Goal: Task Accomplishment & Management: Manage account settings

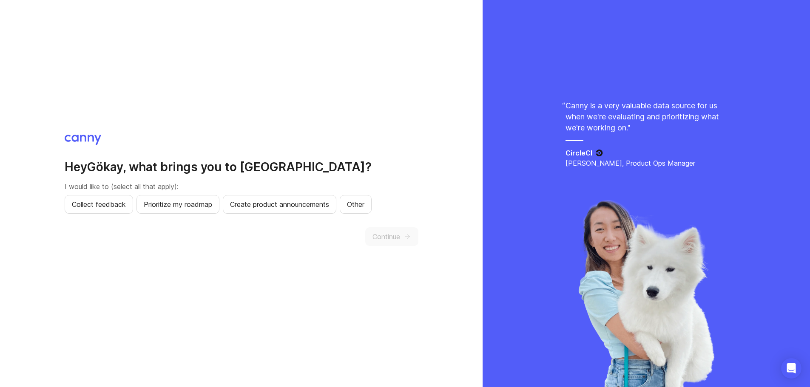
click at [184, 202] on span "Prioritize my roadmap" at bounding box center [178, 204] width 68 height 10
drag, startPoint x: 317, startPoint y: 207, endPoint x: 342, endPoint y: 220, distance: 28.7
click at [316, 207] on span "Create product announcements" at bounding box center [279, 204] width 99 height 10
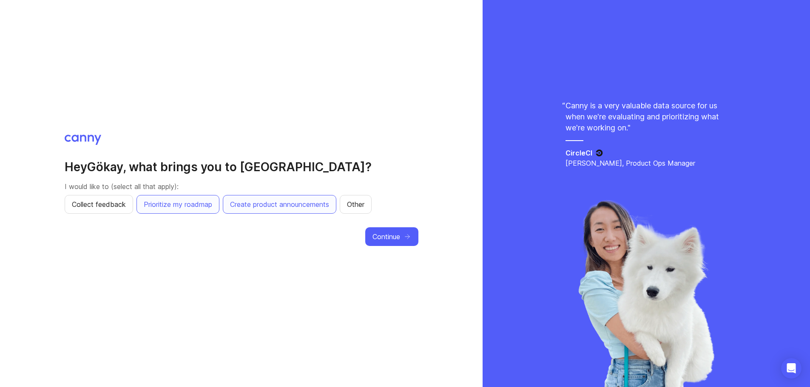
click at [395, 235] on span "Continue" at bounding box center [387, 237] width 28 height 10
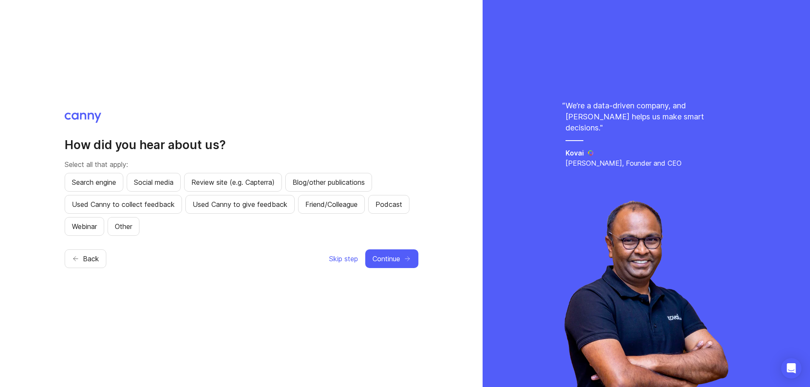
click at [116, 182] on span "Search engine" at bounding box center [94, 182] width 44 height 10
click at [120, 231] on span "Other" at bounding box center [123, 227] width 17 height 10
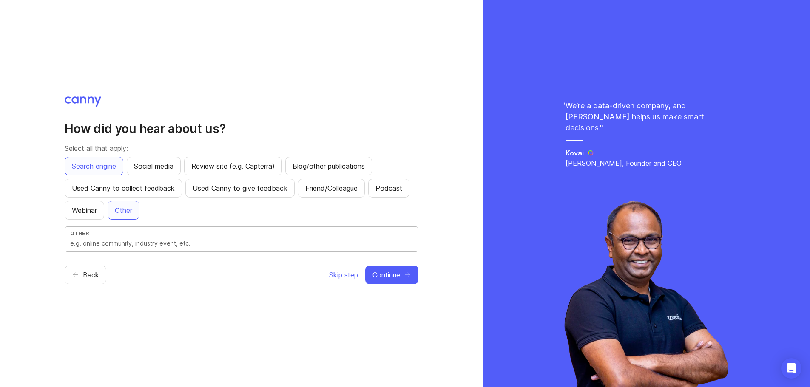
click at [148, 242] on input "text" at bounding box center [241, 243] width 343 height 9
type input "gemini"
click at [71, 157] on button "Search engine" at bounding box center [94, 166] width 59 height 19
click at [409, 279] on icon "button" at bounding box center [408, 275] width 8 height 8
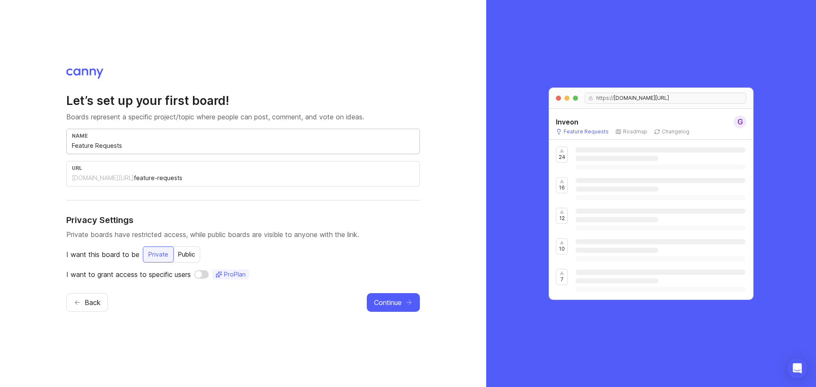
click at [113, 144] on input "Feature Requests" at bounding box center [243, 145] width 343 height 9
drag, startPoint x: 135, startPoint y: 147, endPoint x: 30, endPoint y: 130, distance: 106.4
click at [30, 130] on div "Let’s set up your first board! Boards represent a specific project/topic where …" at bounding box center [243, 193] width 486 height 387
type input "R"
type input "r"
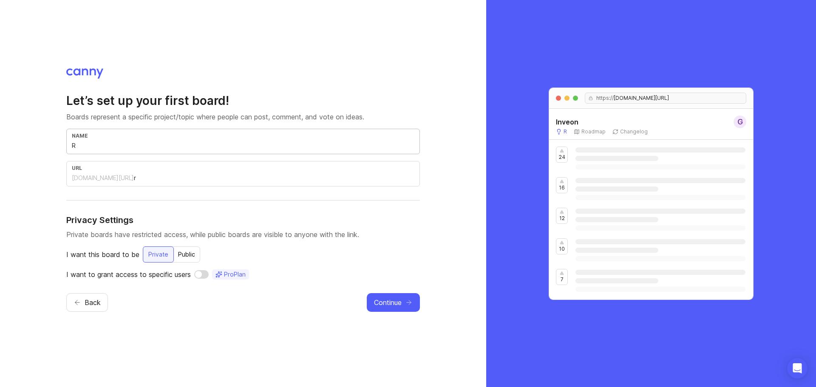
type input "Ro"
type input "ro"
type input "Roa"
type input "roa"
type input "Road"
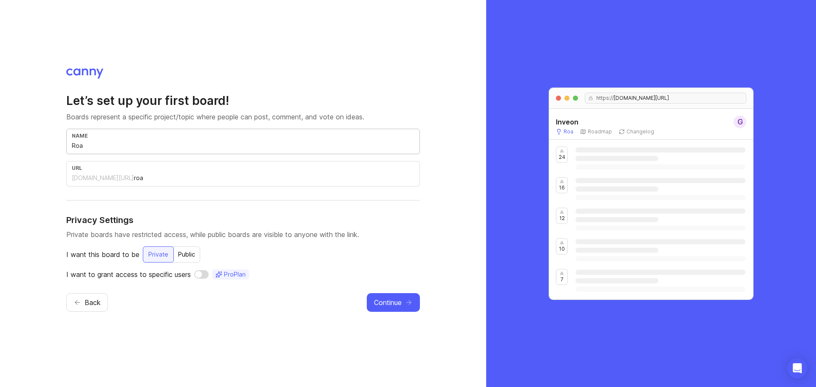
type input "road"
type input "Roadm"
type input "roadm"
type input "Roadmp"
type input "roadmp"
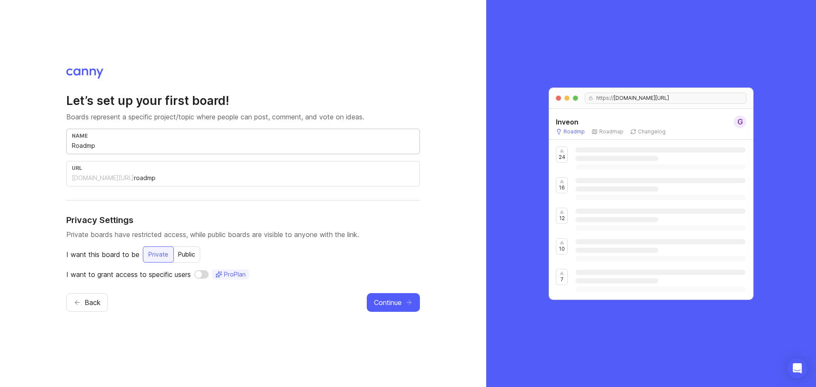
type input "Roadmpa"
type input "roadmpa"
type input "Roadmp"
type input "roadmp"
type input "Roadm"
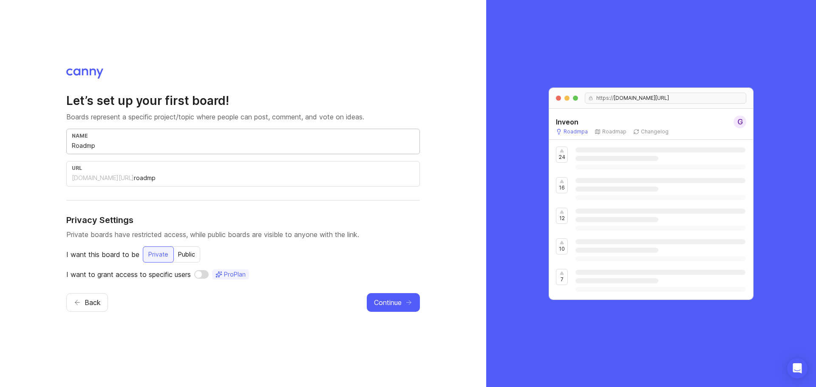
type input "roadm"
type input "Roadma"
type input "roadma"
type input "Roadmap"
type input "roadmap"
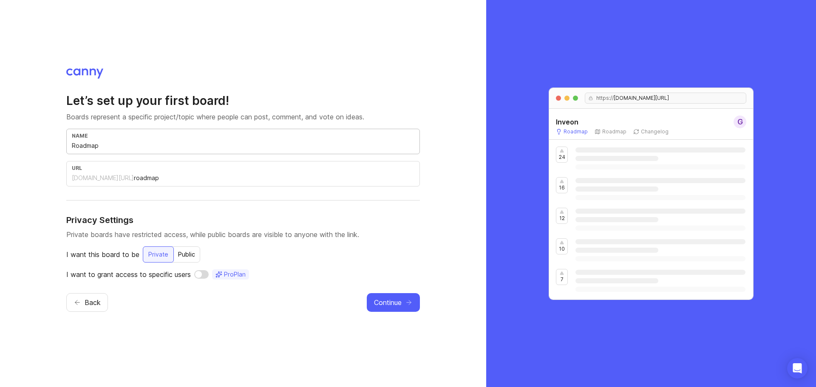
type input "Roadmap P"
type input "roadmap-p"
type input "Roadmap Pr"
type input "roadmap-pr"
type input "Roadmap Pri"
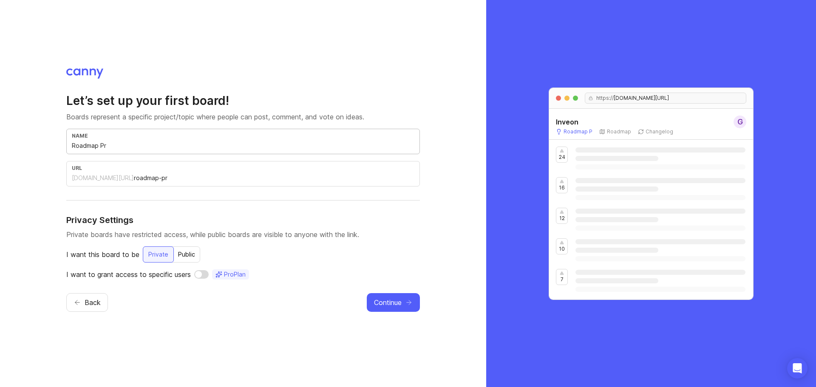
type input "roadmap-pri"
type input "Roadmap Prio"
type input "roadmap-prio"
type input "Roadmap Prior"
type input "roadmap-prior"
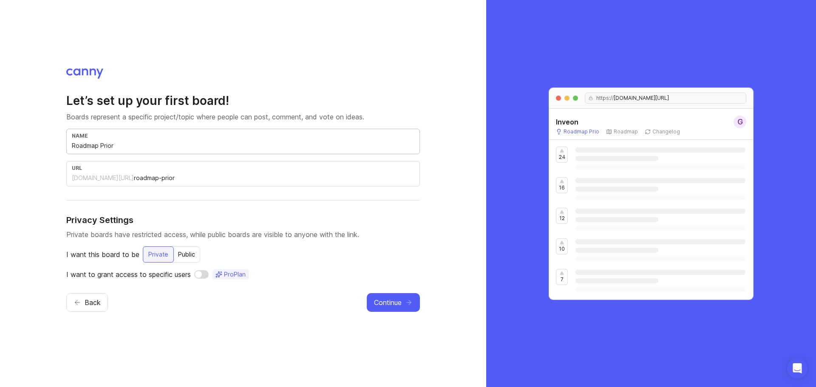
type input "Roadmap Priori"
type input "roadmap-priori"
type input "Roadmap Priorit"
type input "roadmap-priorit"
type input "Roadmap Prioriti"
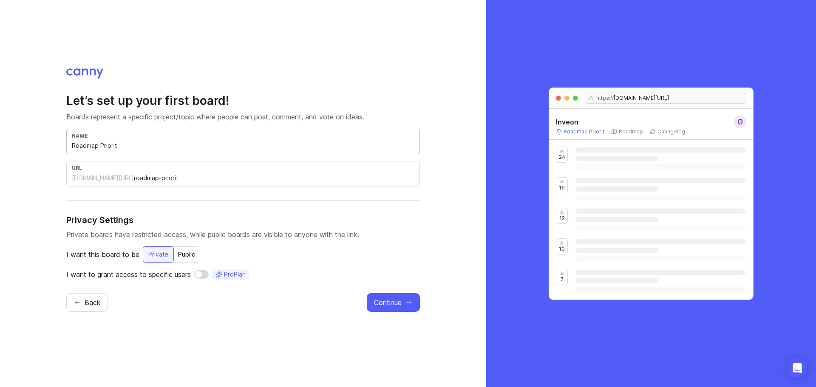
type input "roadmap-prioriti"
type input "Roadmap Prioritiz"
type input "roadmap-prioritiz"
type input "Roadmap Prioritiza"
type input "roadmap-prioritiza"
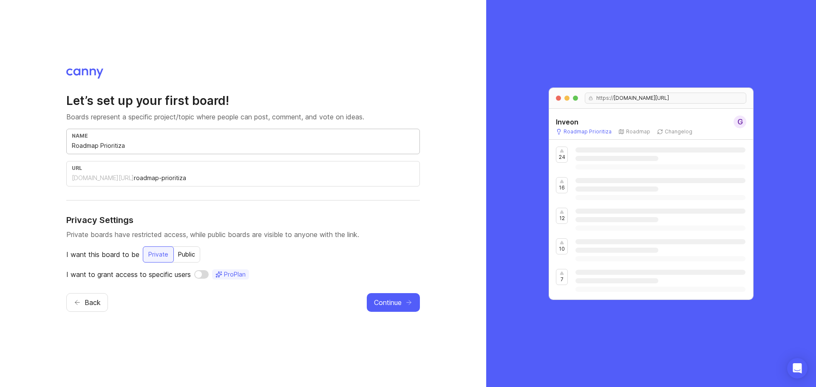
type input "Roadmap Prioritizai"
type input "roadmap-prioritizai"
type input "Roadmap Prioritiza"
type input "roadmap-prioritiza"
type input "Roadmap Prioritizat"
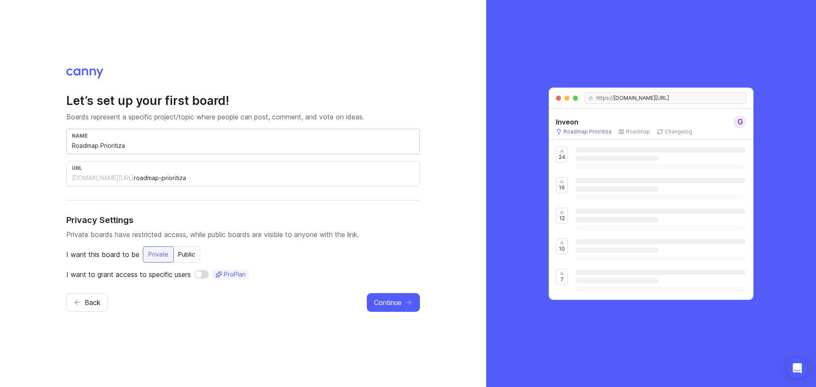
type input "roadmap-prioritizat"
type input "Roadmap Prioritizati"
type input "roadmap-prioritizati"
type input "Roadmap Prioritizatio"
type input "roadmap-prioritizatio"
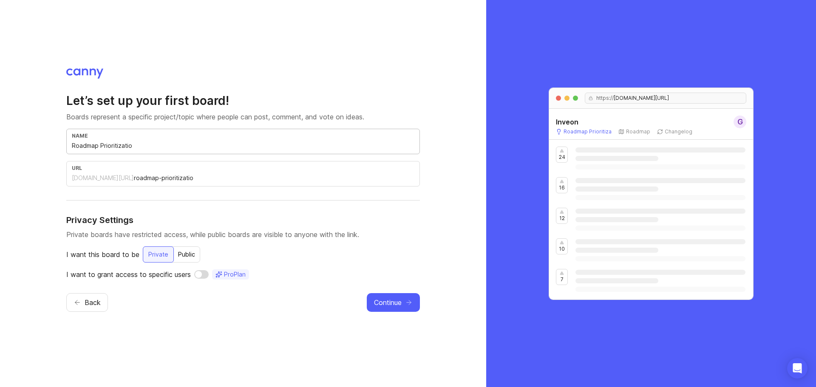
type input "Roadmap Prioritization"
type input "roadmap-prioritization"
type input "Roadmap Prioritization"
click at [243, 82] on div "Let’s set up your first board! Boards represent a specific project/topic where …" at bounding box center [243, 193] width 354 height 250
click at [184, 259] on div "Public" at bounding box center [186, 254] width 27 height 15
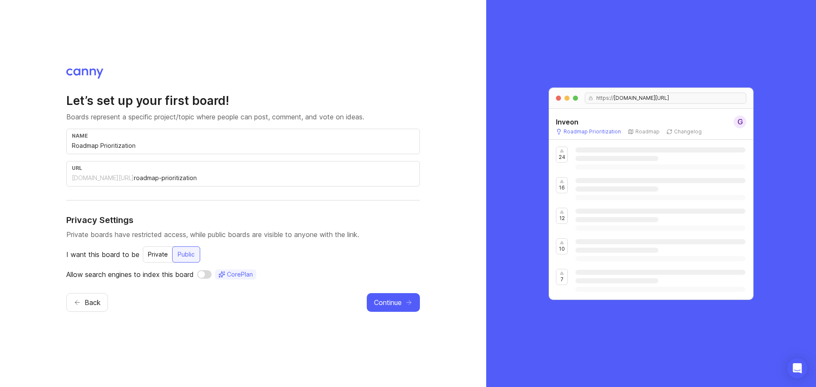
click at [210, 276] on input "checkbox" at bounding box center [204, 274] width 14 height 9
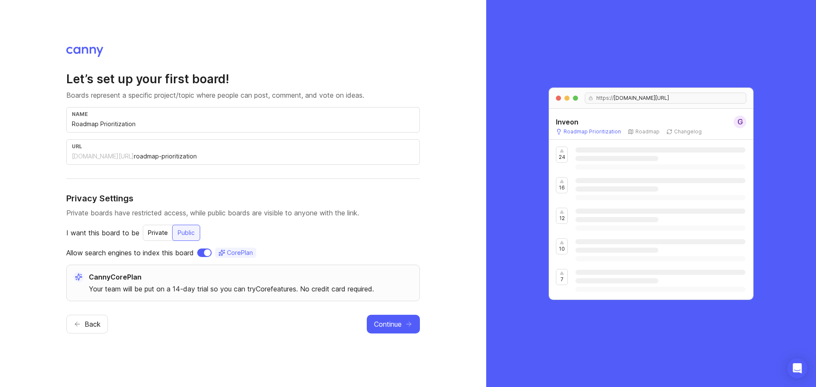
click at [204, 254] on input "checkbox" at bounding box center [204, 253] width 14 height 9
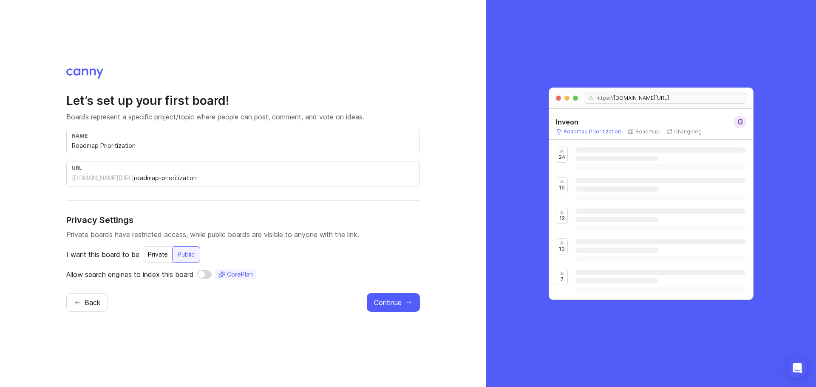
click at [164, 258] on div "Private" at bounding box center [158, 254] width 30 height 15
click at [202, 273] on input "checkbox" at bounding box center [201, 274] width 14 height 9
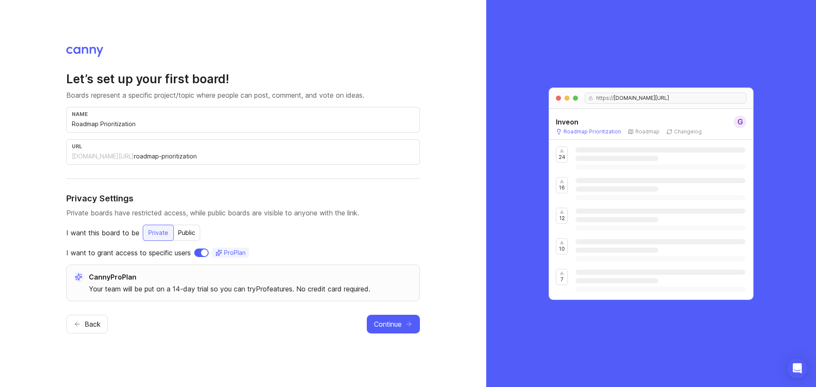
click at [190, 235] on div "Public" at bounding box center [186, 232] width 27 height 15
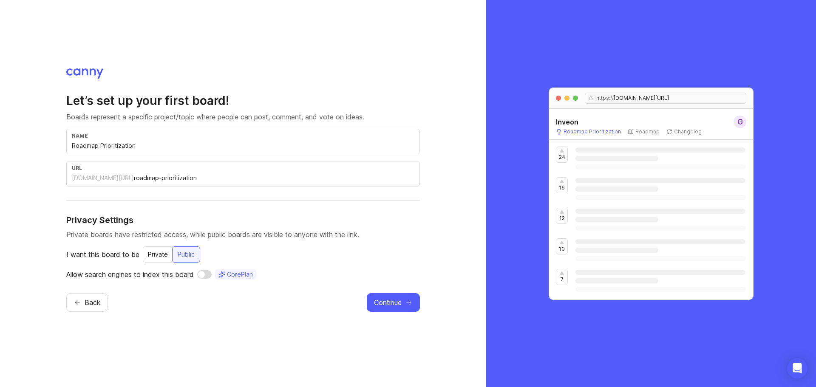
checkbox input "false"
click at [161, 254] on div "Private" at bounding box center [158, 254] width 30 height 15
click at [378, 302] on span "Continue" at bounding box center [388, 303] width 28 height 10
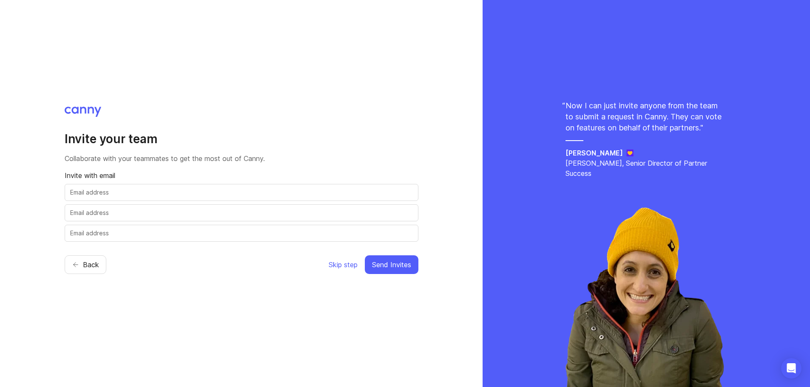
click at [355, 267] on span "Skip step" at bounding box center [343, 265] width 29 height 10
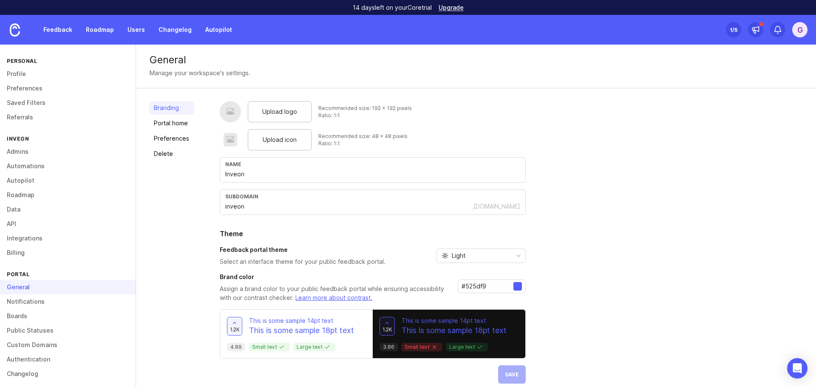
click at [267, 113] on span "Upload logo" at bounding box center [279, 111] width 35 height 9
click at [264, 138] on span "Upload icon" at bounding box center [280, 139] width 34 height 9
click at [257, 103] on div "Upload logo" at bounding box center [280, 111] width 64 height 21
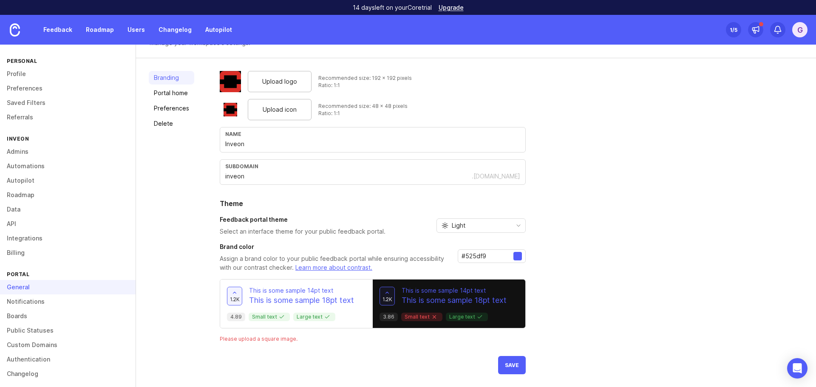
click at [519, 255] on div at bounding box center [518, 256] width 9 height 9
click at [480, 256] on input "#525df9" at bounding box center [488, 256] width 52 height 9
click at [476, 258] on input "#525df9" at bounding box center [488, 256] width 52 height 9
click at [514, 256] on div at bounding box center [518, 256] width 9 height 9
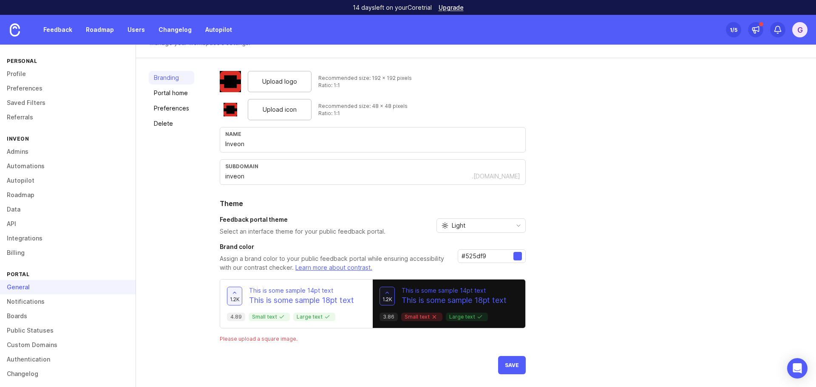
click at [514, 256] on div at bounding box center [518, 256] width 9 height 9
click at [483, 257] on input "#525df9" at bounding box center [488, 256] width 52 height 9
click at [233, 86] on img at bounding box center [230, 81] width 21 height 21
click at [274, 168] on div "subdomain" at bounding box center [372, 166] width 295 height 6
click at [452, 222] on span "Light" at bounding box center [459, 225] width 14 height 9
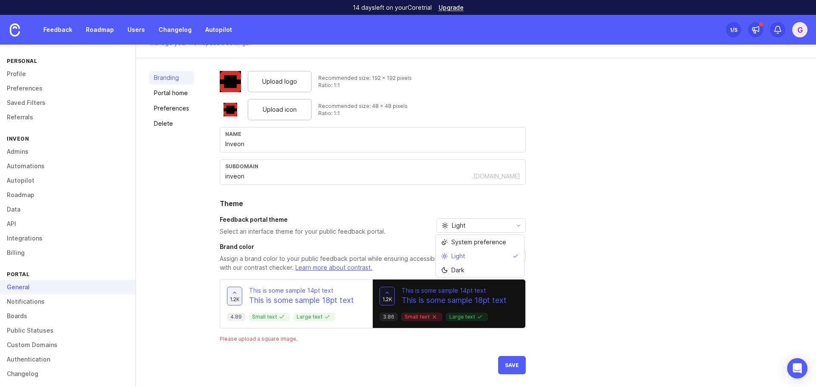
click at [454, 222] on span "Light" at bounding box center [459, 225] width 14 height 9
click at [504, 358] on button "Save" at bounding box center [512, 365] width 28 height 18
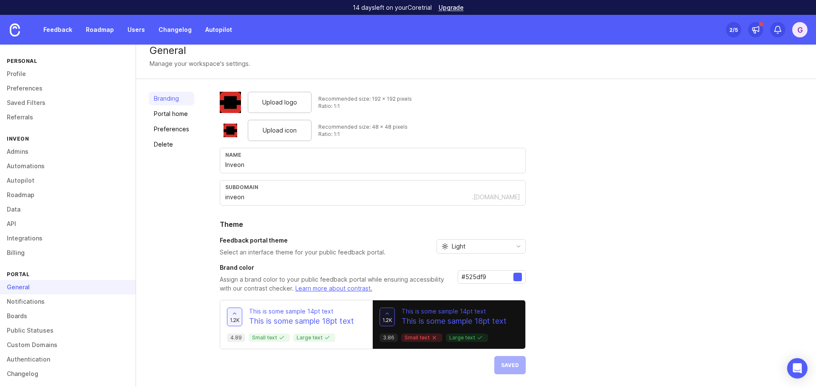
click at [157, 115] on link "Portal home" at bounding box center [172, 114] width 46 height 14
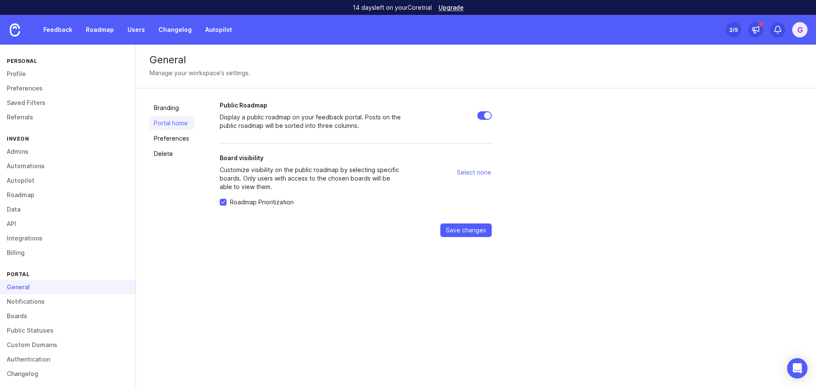
click at [182, 144] on link "Preferences" at bounding box center [172, 139] width 46 height 14
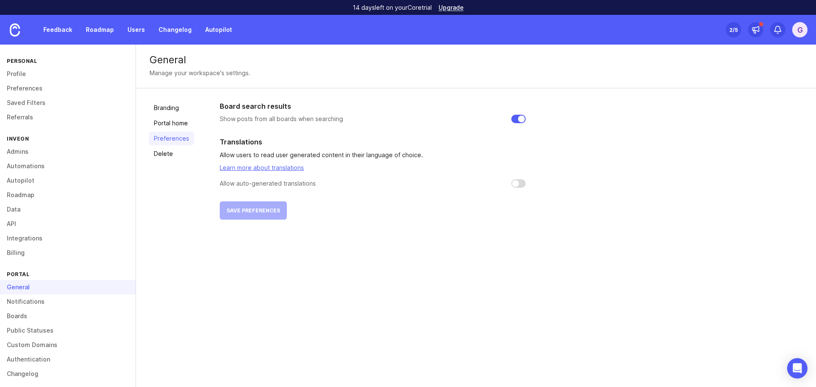
click at [176, 154] on link "Delete" at bounding box center [172, 154] width 46 height 14
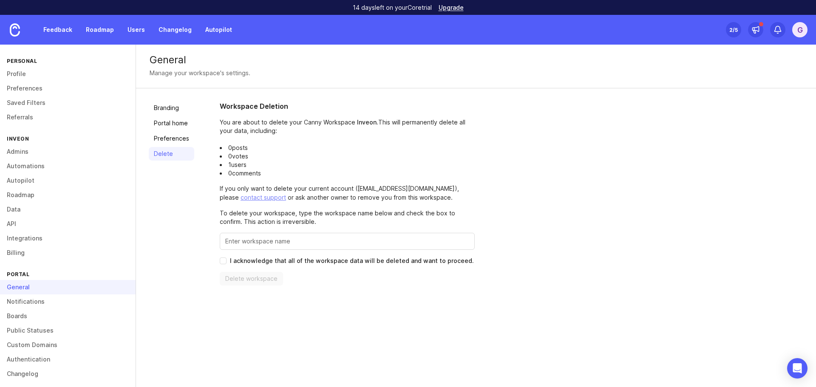
click at [14, 35] on img at bounding box center [15, 29] width 10 height 13
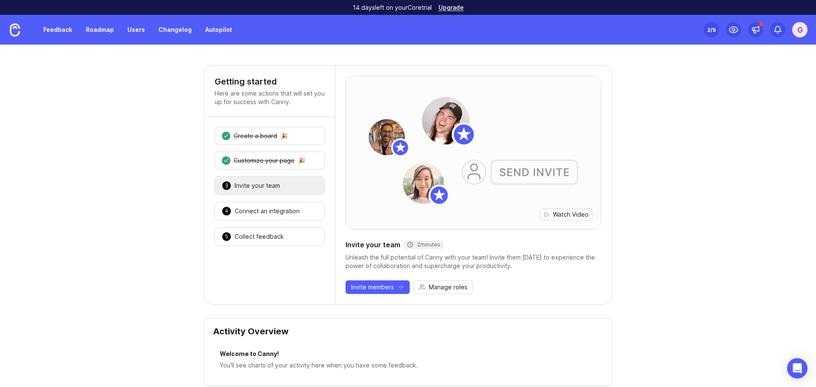
click at [272, 216] on div "4 Connect an integration 🎉" at bounding box center [270, 211] width 110 height 19
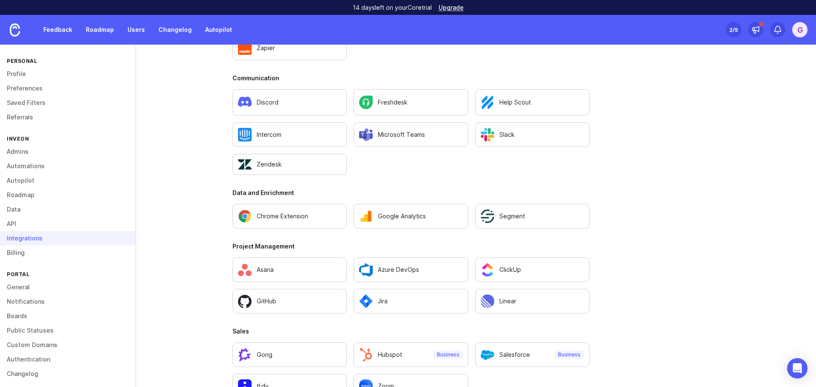
scroll to position [535, 0]
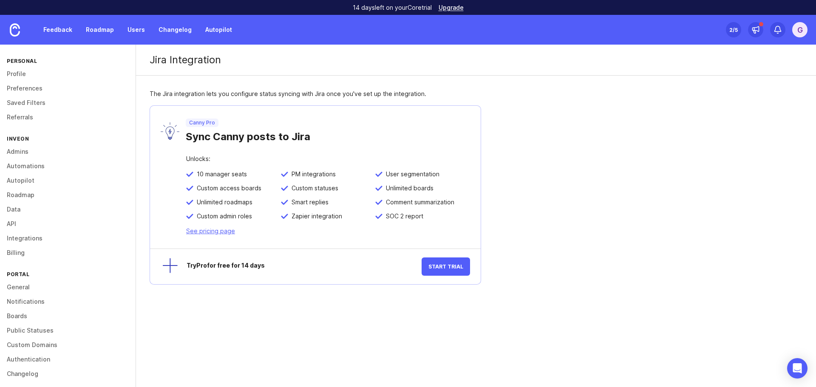
click at [26, 74] on link "Profile" at bounding box center [68, 74] width 136 height 14
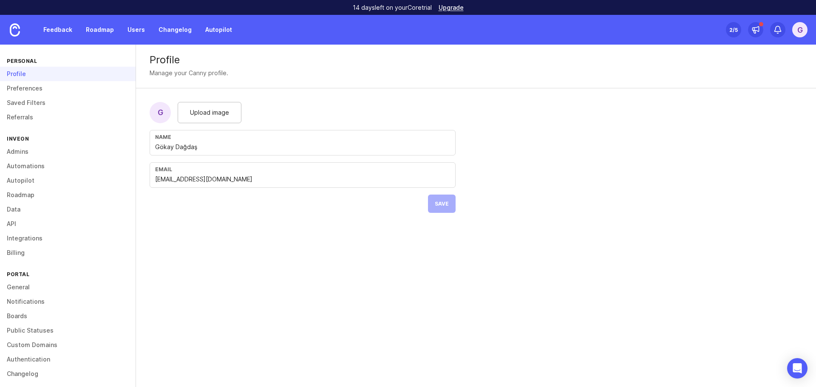
click at [100, 20] on div "Feedback Roadmap Users Changelog Autopilot" at bounding box center [118, 30] width 237 height 30
click at [99, 30] on link "Roadmap" at bounding box center [100, 29] width 38 height 15
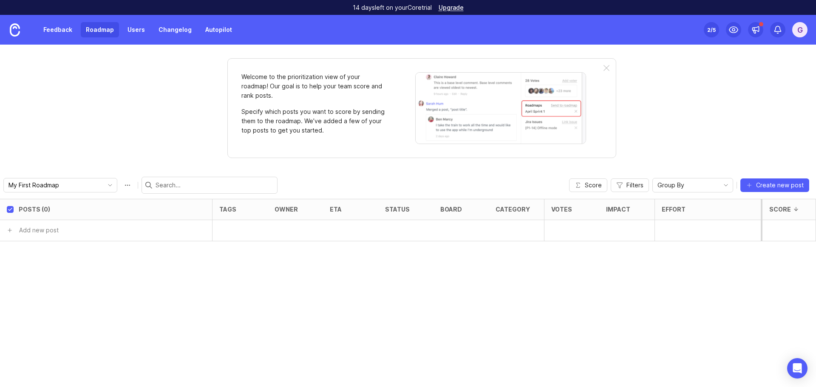
click at [165, 28] on link "Changelog" at bounding box center [175, 29] width 43 height 15
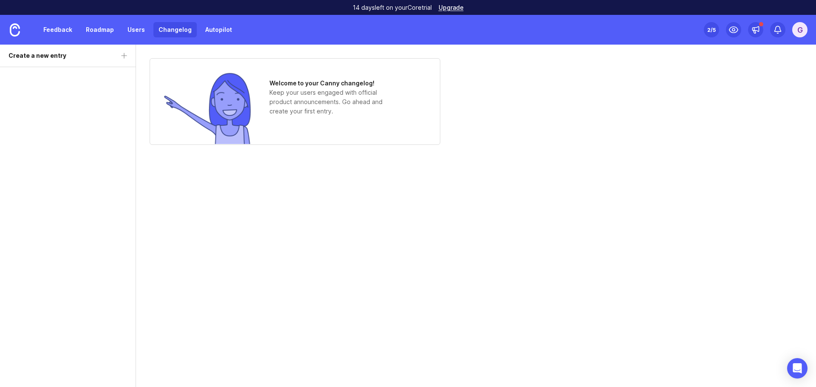
click at [138, 29] on link "Users" at bounding box center [136, 29] width 28 height 15
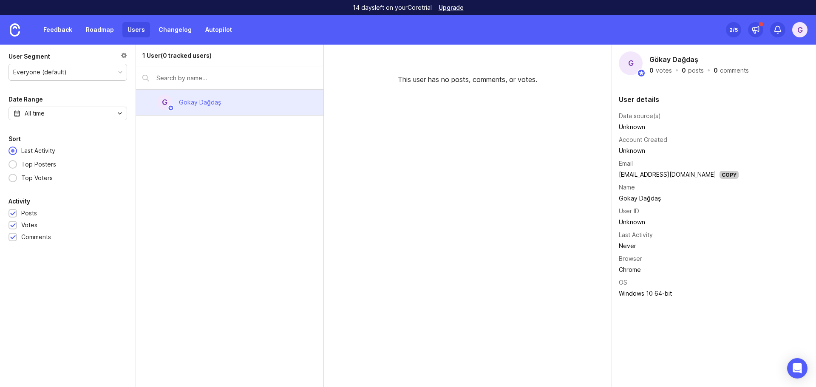
click at [213, 31] on link "Autopilot" at bounding box center [218, 29] width 37 height 15
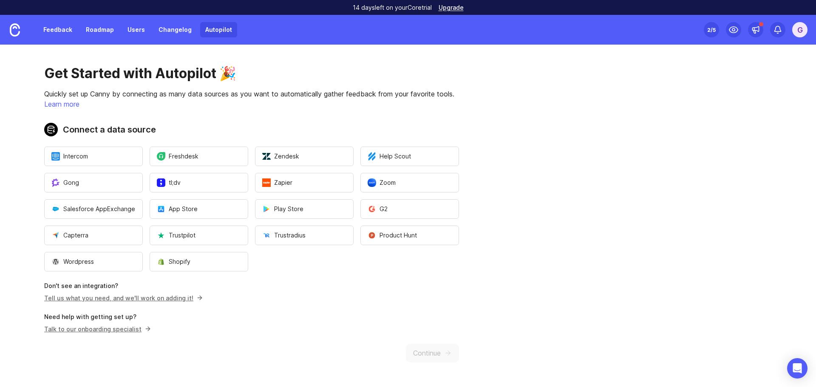
click at [103, 31] on link "Roadmap" at bounding box center [100, 29] width 38 height 15
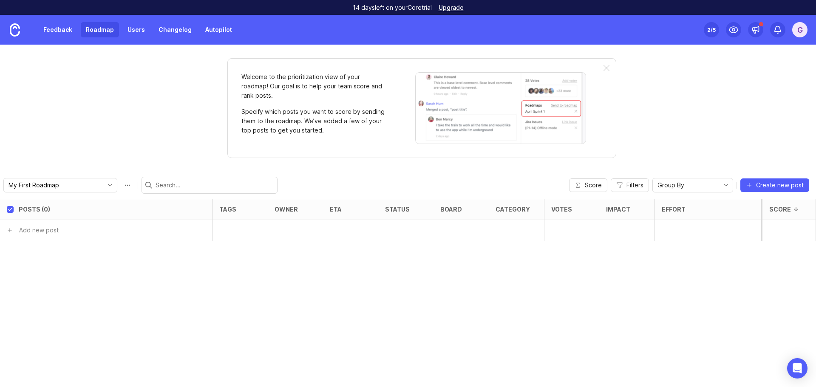
click at [791, 189] on span "Create new post" at bounding box center [780, 185] width 48 height 9
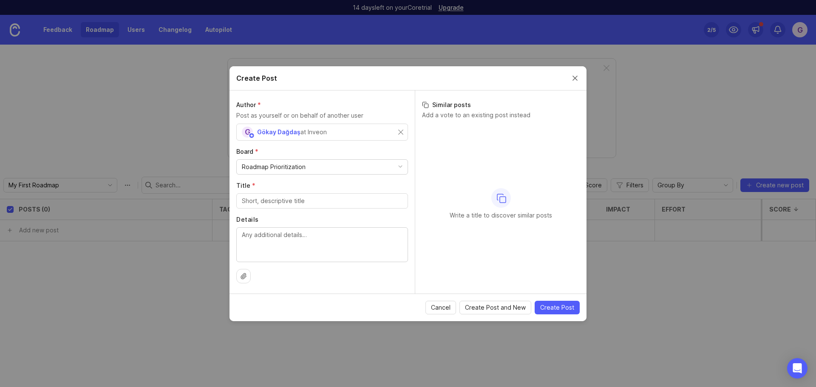
click at [321, 165] on div "Roadmap Prioritization" at bounding box center [322, 167] width 171 height 14
click at [573, 80] on button "Close create post modal" at bounding box center [575, 78] width 9 height 9
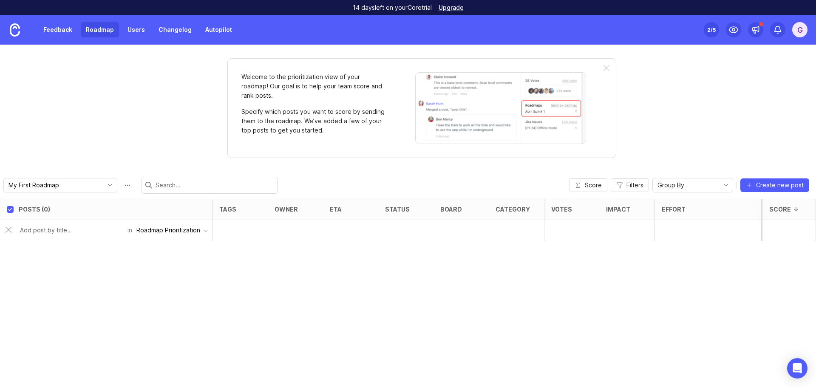
click at [168, 231] on div "Roadmap Prioritization" at bounding box center [169, 230] width 64 height 9
click at [80, 233] on input "text" at bounding box center [71, 230] width 102 height 9
click at [81, 229] on input "text" at bounding box center [71, 230] width 102 height 9
type input "Collections"
checkbox input "false"
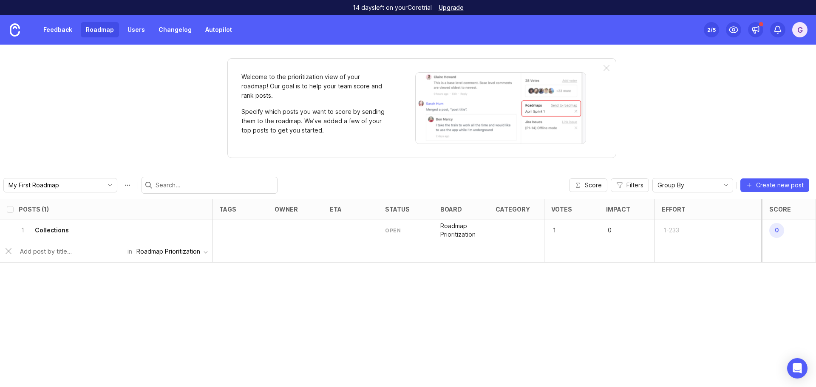
click at [231, 228] on div at bounding box center [240, 230] width 55 height 21
click at [236, 227] on div at bounding box center [240, 230] width 55 height 21
click at [295, 234] on div at bounding box center [295, 230] width 55 height 21
click at [344, 234] on div at bounding box center [350, 230] width 55 height 21
click at [364, 231] on div at bounding box center [350, 230] width 55 height 21
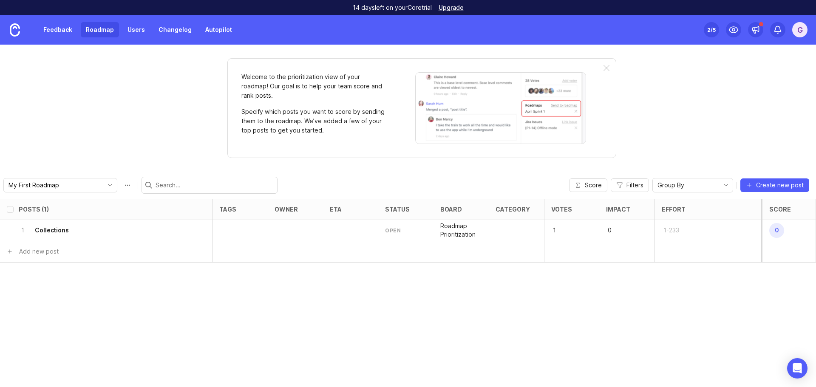
click at [405, 231] on div "open" at bounding box center [405, 230] width 55 height 21
click at [394, 231] on div "open" at bounding box center [393, 230] width 16 height 7
click at [570, 231] on p "1" at bounding box center [565, 231] width 26 height 12
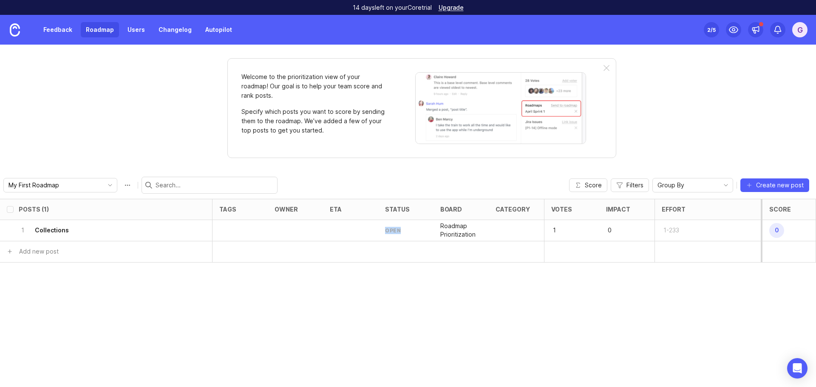
click at [563, 231] on p "1" at bounding box center [565, 231] width 26 height 12
click at [52, 229] on h6 "Collections" at bounding box center [52, 230] width 34 height 9
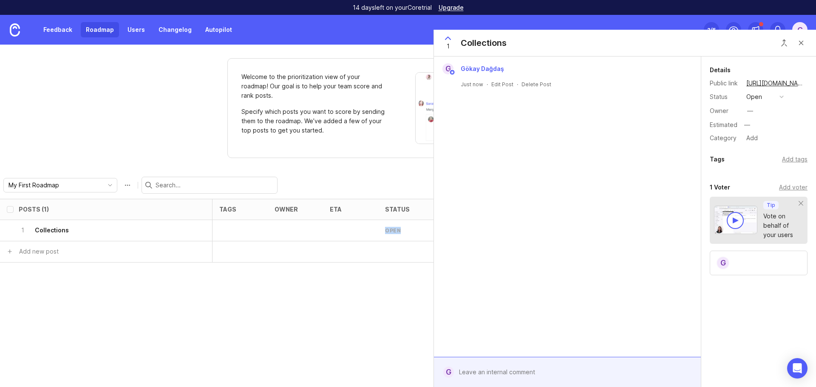
click at [796, 188] on div "Add voter" at bounding box center [793, 187] width 28 height 9
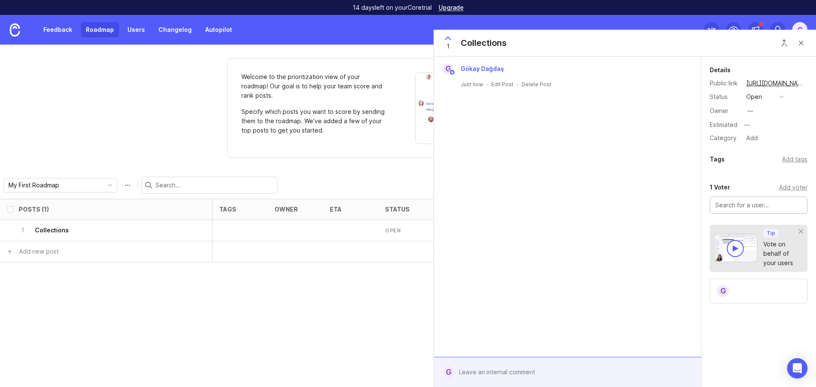
click at [733, 182] on div "Details Public link [URL][DOMAIN_NAME] Status open Owner — Estimated — Category…" at bounding box center [759, 219] width 115 height 324
click at [725, 187] on div "1 Voter" at bounding box center [720, 187] width 20 height 10
click at [449, 68] on div "G" at bounding box center [448, 68] width 11 height 11
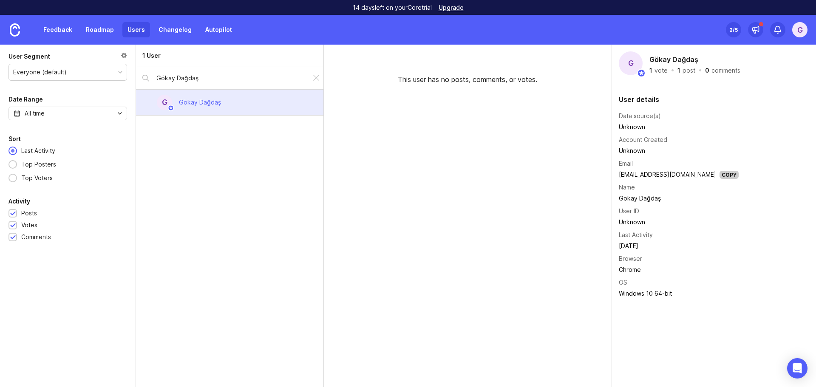
click at [94, 28] on link "Roadmap" at bounding box center [100, 29] width 38 height 15
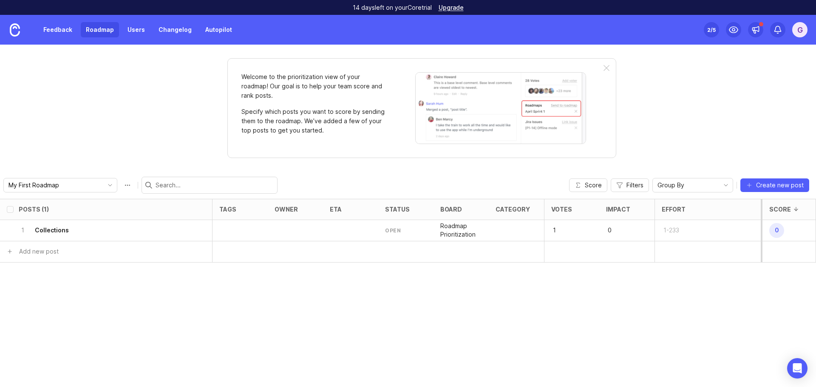
click at [78, 233] on div "1 Collections" at bounding box center [104, 230] width 170 height 21
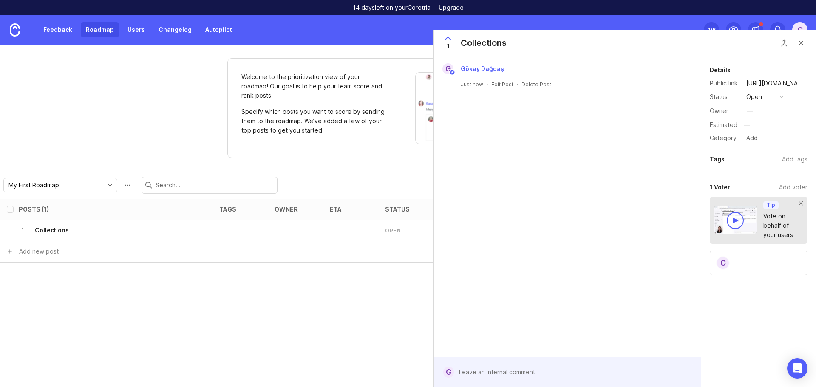
click at [493, 375] on div at bounding box center [573, 372] width 239 height 16
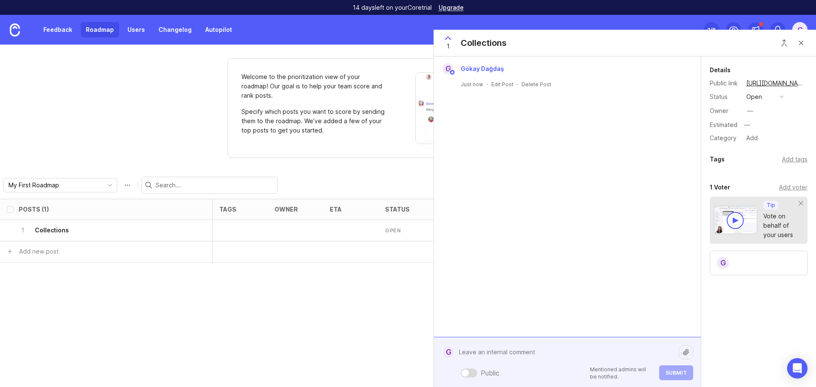
click at [756, 100] on div "open" at bounding box center [755, 96] width 16 height 9
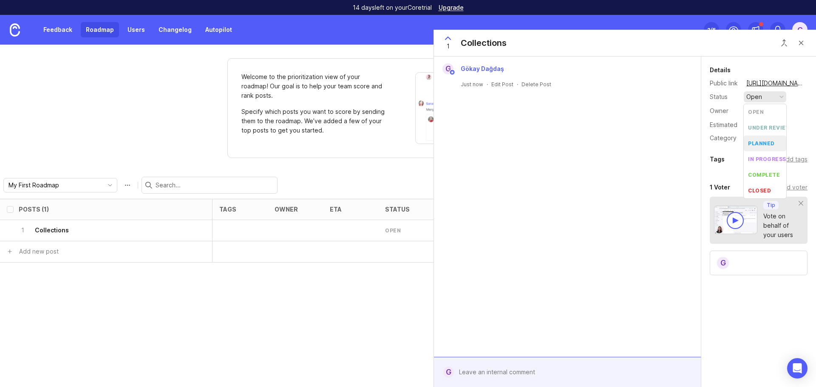
click at [801, 117] on div "Owner —" at bounding box center [759, 111] width 98 height 13
click at [751, 108] on div "—" at bounding box center [751, 110] width 6 height 9
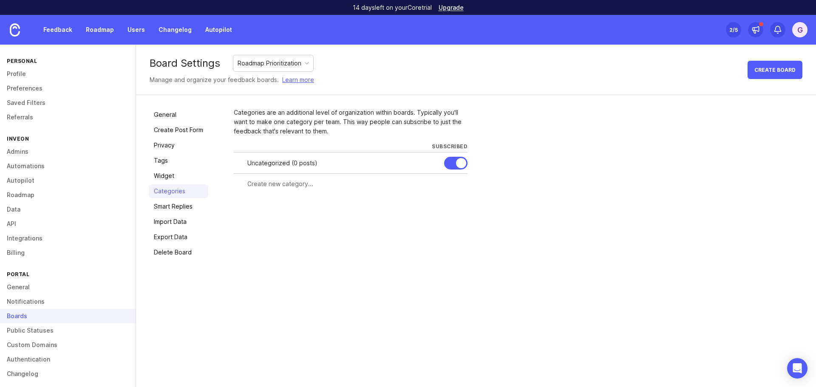
click at [181, 204] on link "Smart Replies" at bounding box center [179, 207] width 60 height 14
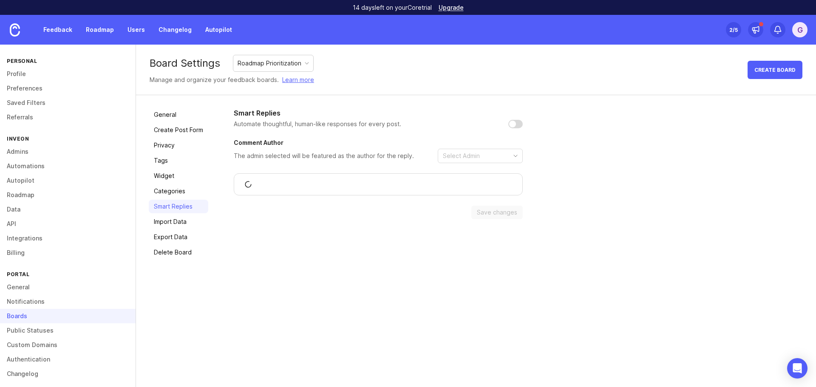
click at [182, 222] on link "Import Data" at bounding box center [179, 222] width 60 height 14
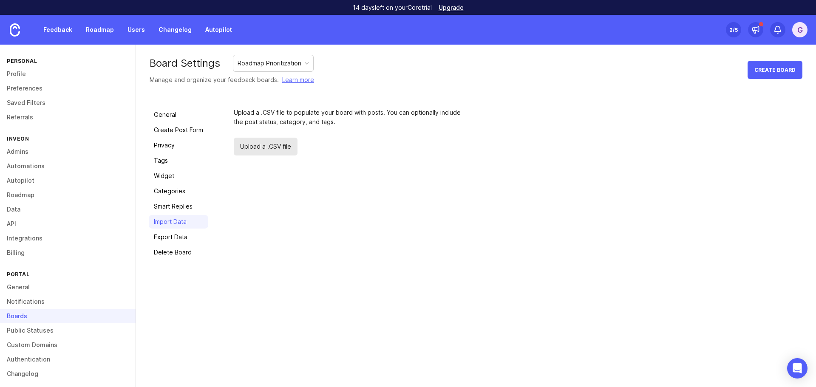
click at [173, 175] on link "Widget" at bounding box center [179, 176] width 60 height 14
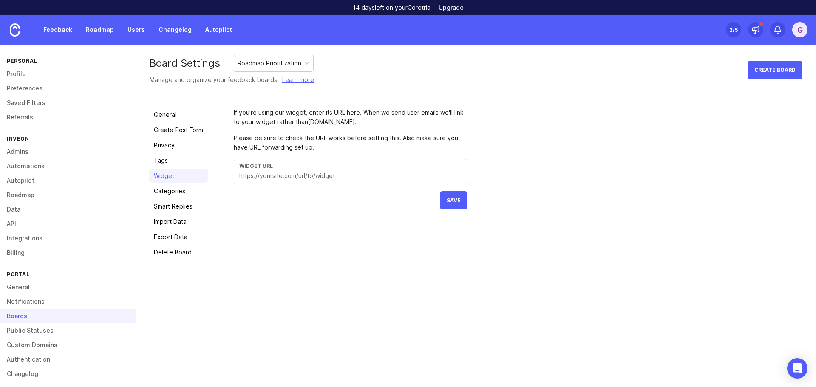
click at [174, 159] on link "Tags" at bounding box center [179, 161] width 60 height 14
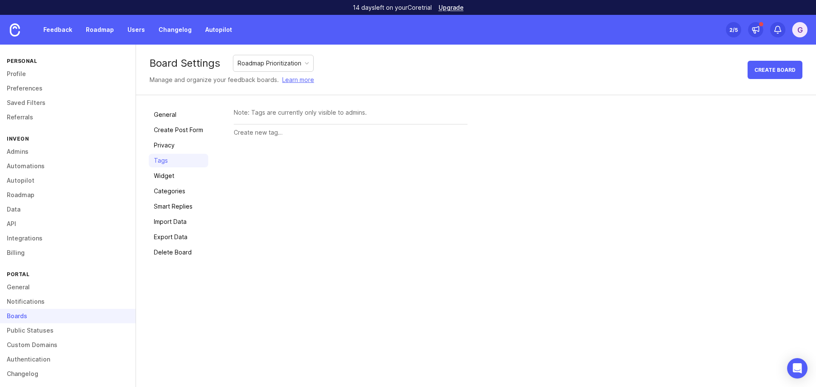
click at [194, 128] on link "Create Post Form" at bounding box center [179, 130] width 60 height 14
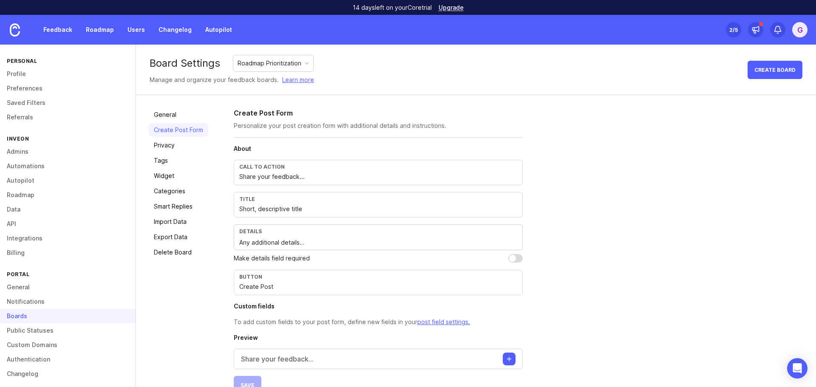
click at [193, 114] on link "General" at bounding box center [179, 115] width 60 height 14
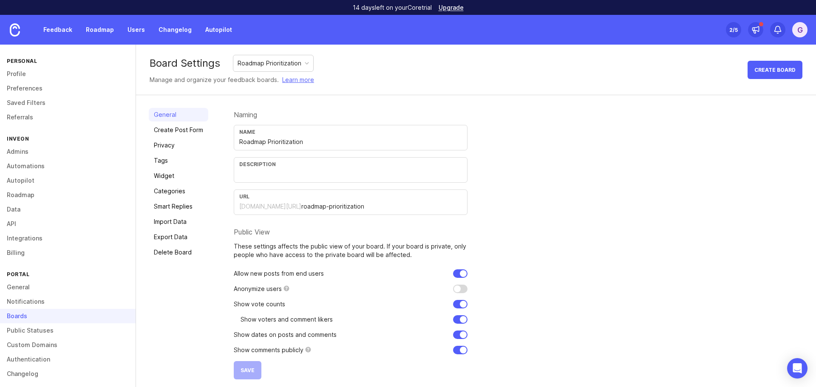
click at [95, 25] on link "Roadmap" at bounding box center [100, 29] width 38 height 15
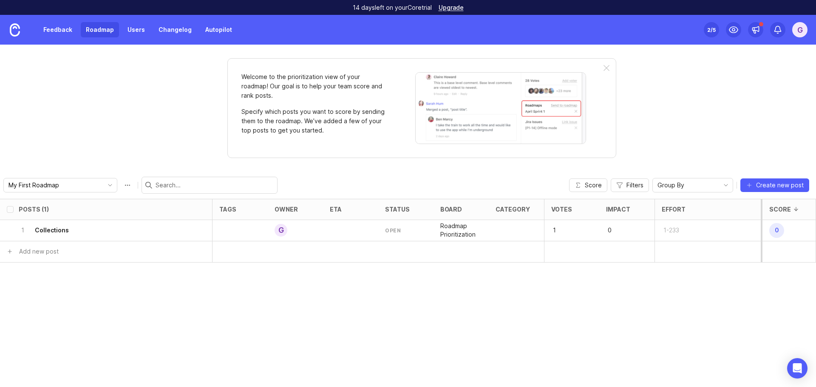
click at [553, 227] on p "1" at bounding box center [565, 231] width 26 height 12
click at [557, 231] on p "1" at bounding box center [565, 231] width 26 height 12
click at [483, 111] on img at bounding box center [500, 108] width 171 height 72
click at [71, 29] on link "Feedback" at bounding box center [57, 29] width 39 height 15
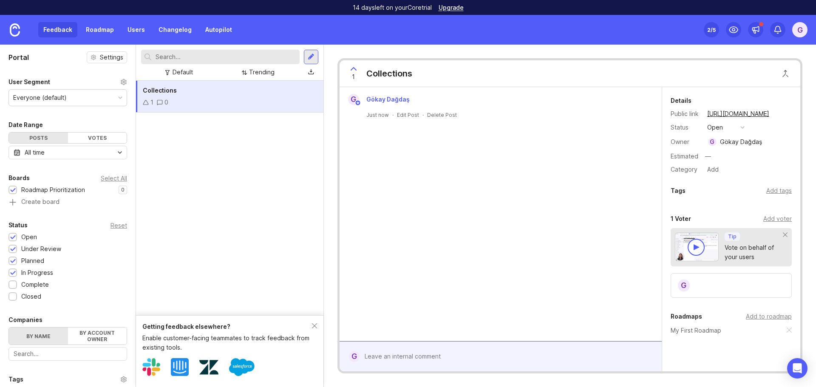
click at [104, 139] on div "Votes" at bounding box center [97, 138] width 59 height 11
click at [146, 104] on icon at bounding box center [146, 103] width 6 height 6
click at [148, 103] on icon at bounding box center [145, 102] width 5 height 4
click at [102, 135] on div "Votes" at bounding box center [97, 138] width 59 height 11
click at [45, 139] on div "Posts" at bounding box center [38, 138] width 59 height 11
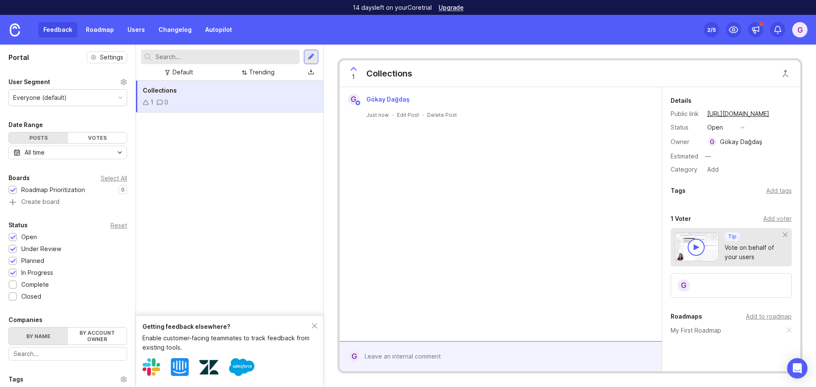
click at [98, 140] on div "Votes" at bounding box center [97, 138] width 59 height 11
click at [94, 29] on link "Roadmap" at bounding box center [100, 29] width 38 height 15
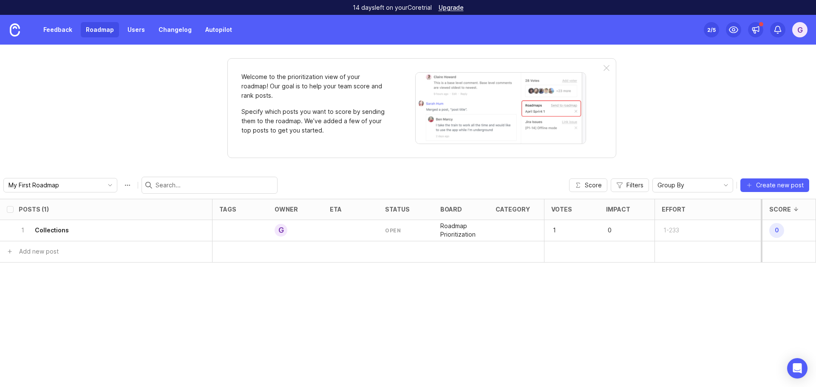
click at [139, 31] on link "Users" at bounding box center [136, 29] width 28 height 15
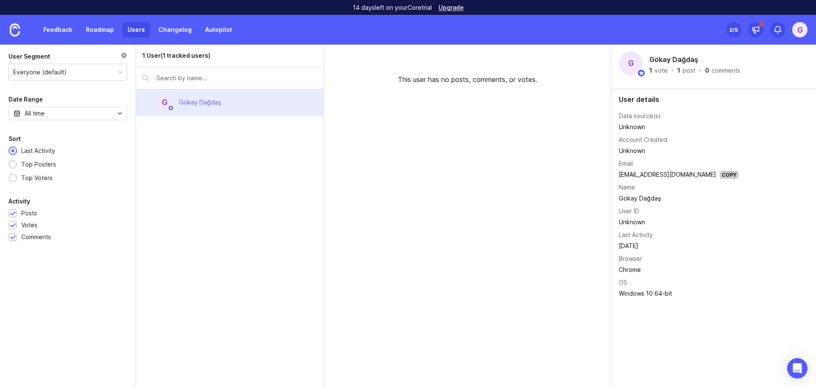
click at [182, 31] on link "Changelog" at bounding box center [175, 29] width 43 height 15
